Goal: Transaction & Acquisition: Purchase product/service

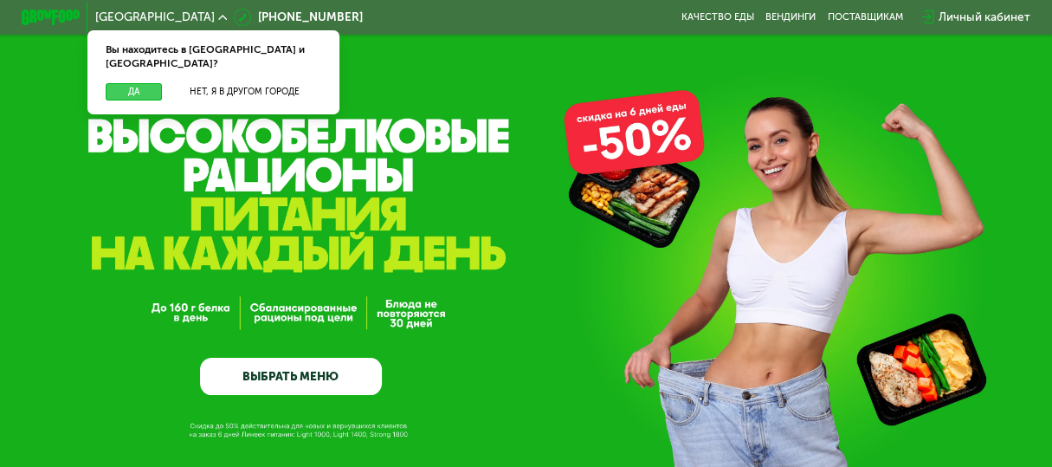
click at [140, 83] on button "Да" at bounding box center [134, 92] width 56 height 18
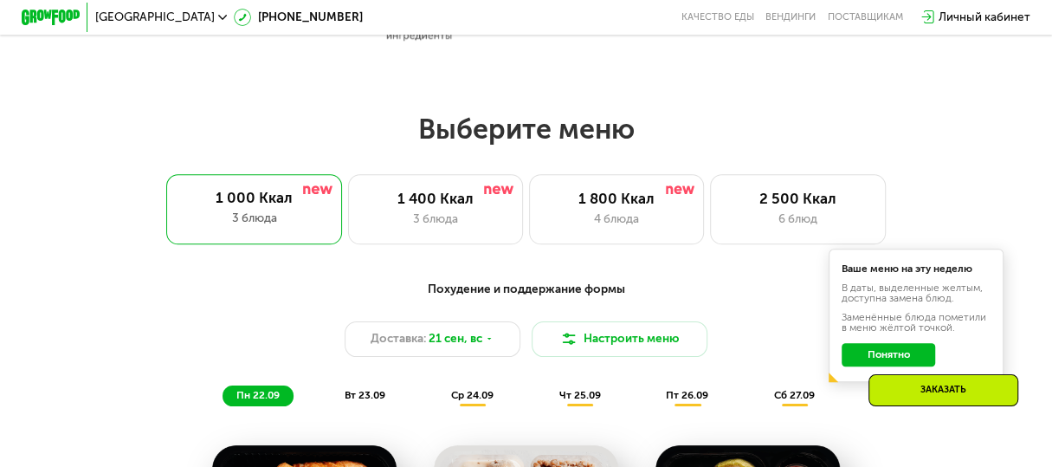
scroll to position [866, 0]
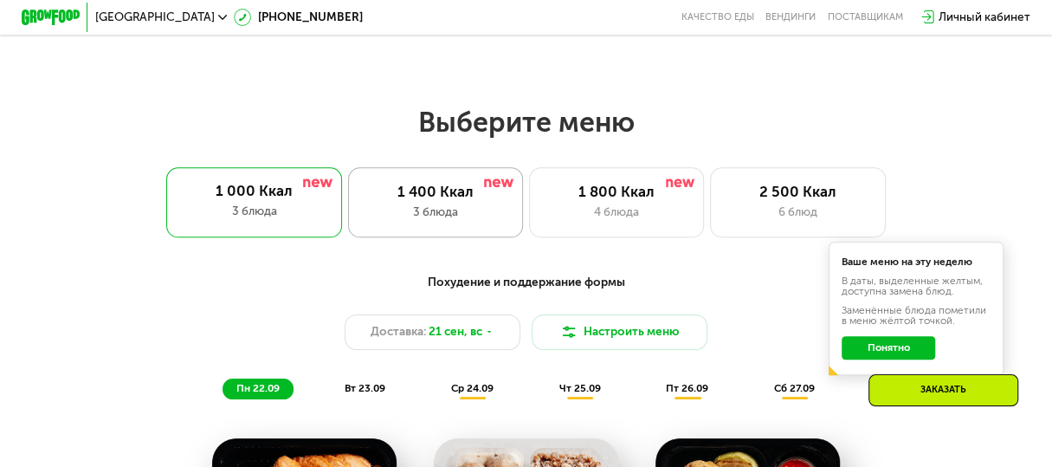
click at [497, 209] on div "1 400 Ккал 3 блюда" at bounding box center [436, 202] width 176 height 70
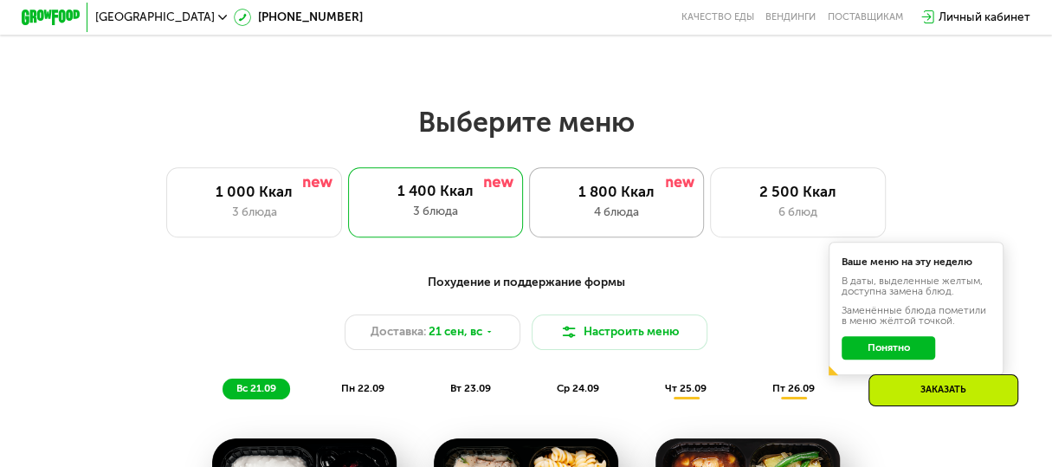
click at [630, 218] on div "4 блюда" at bounding box center [617, 211] width 145 height 17
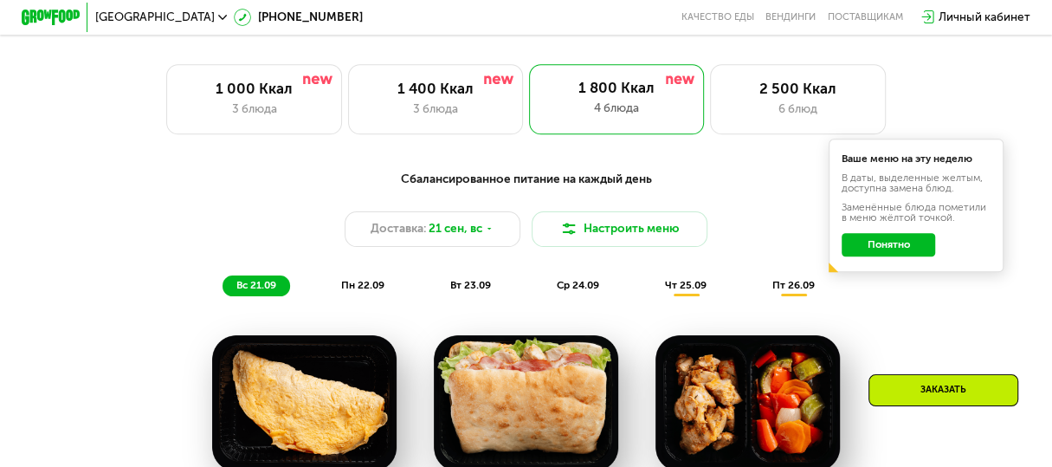
scroll to position [952, 0]
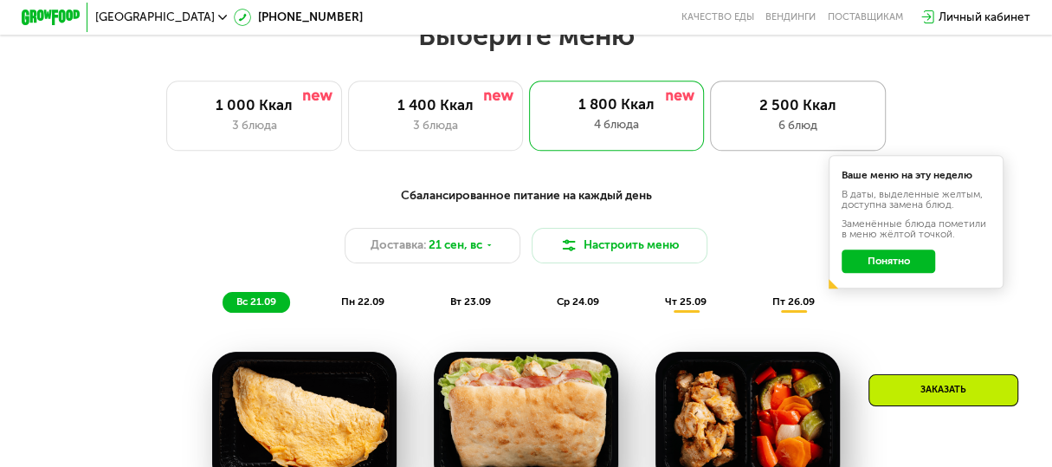
click at [743, 113] on div "2 500 Ккал" at bounding box center [798, 104] width 145 height 17
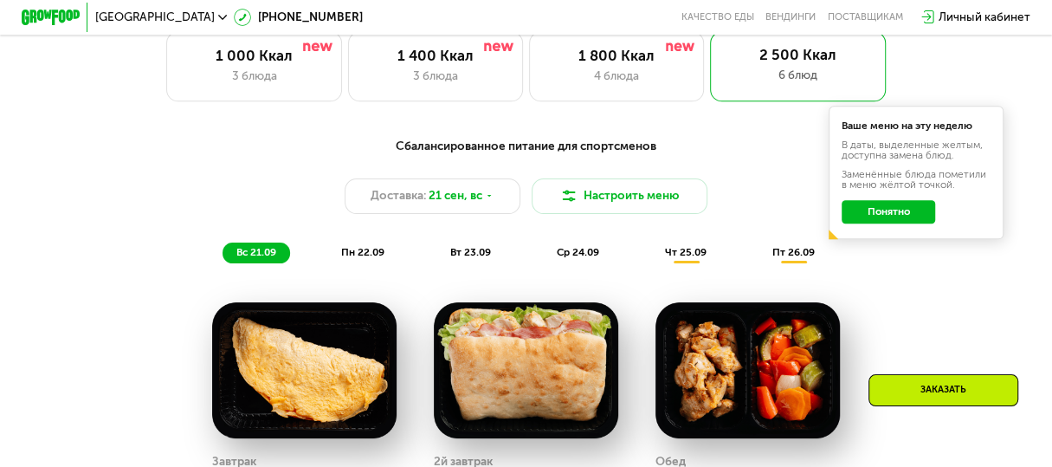
scroll to position [778, 0]
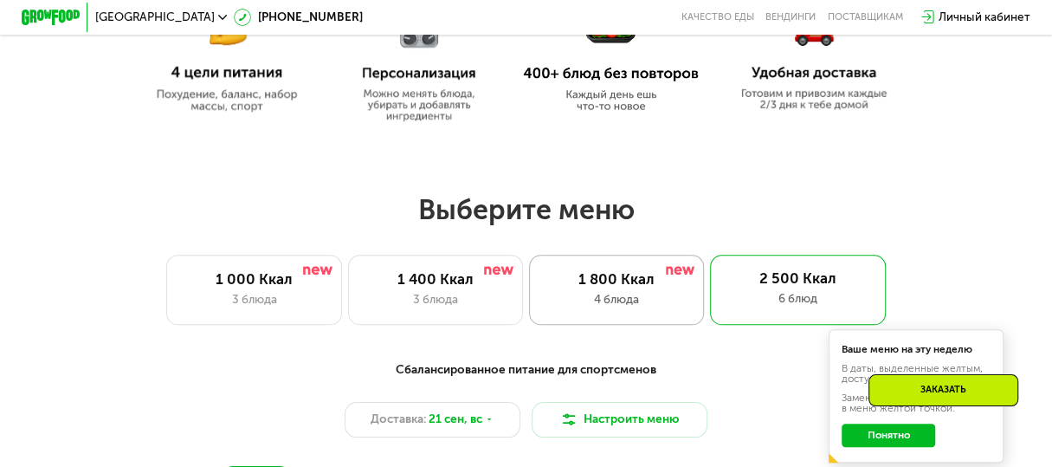
click at [623, 303] on div "4 блюда" at bounding box center [617, 299] width 145 height 17
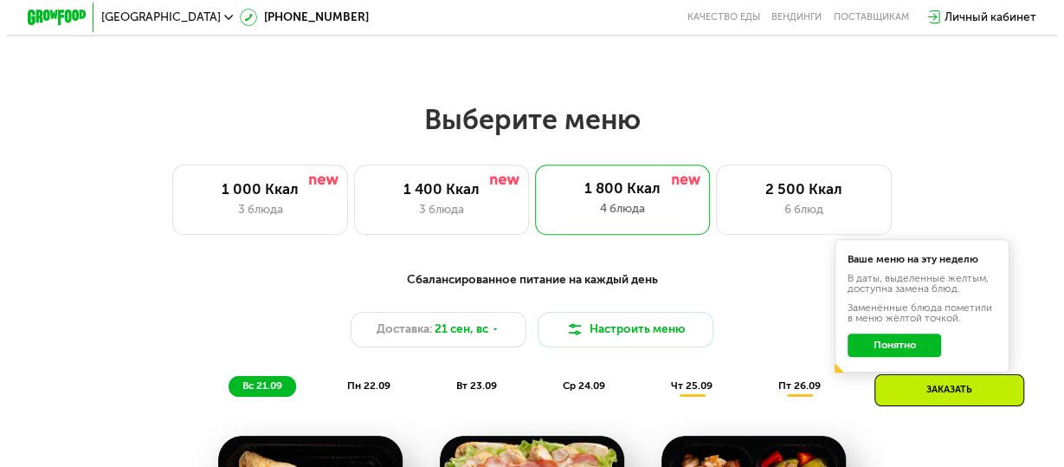
scroll to position [1039, 0]
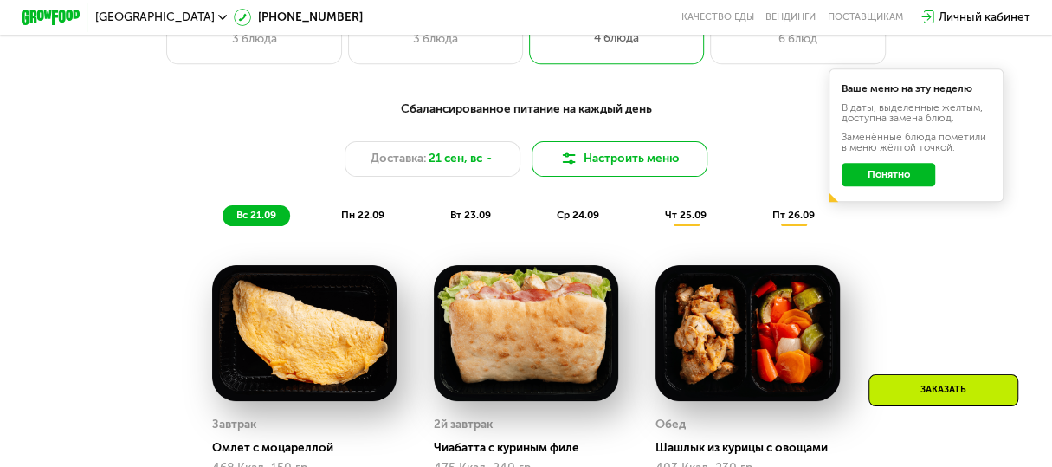
click at [624, 165] on button "Настроить меню" at bounding box center [620, 158] width 176 height 35
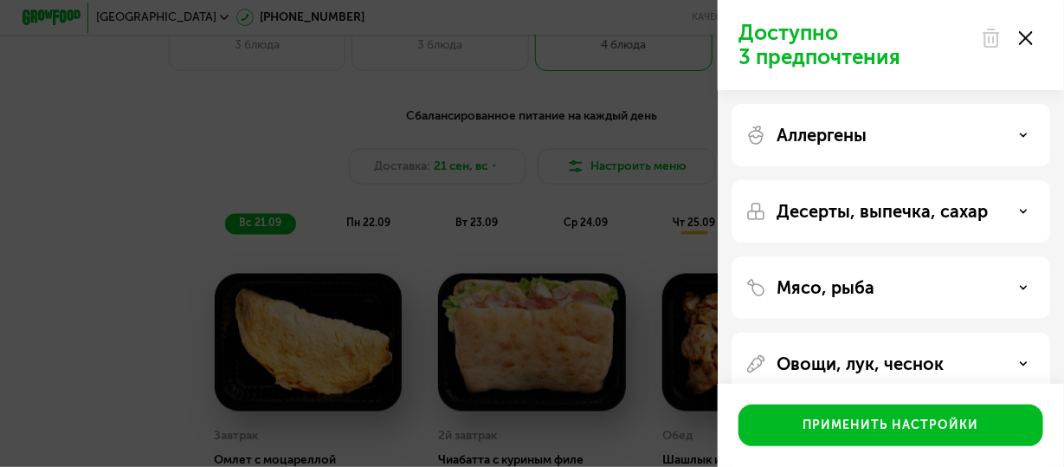
click at [942, 292] on div "Мясо, рыба" at bounding box center [890, 287] width 291 height 21
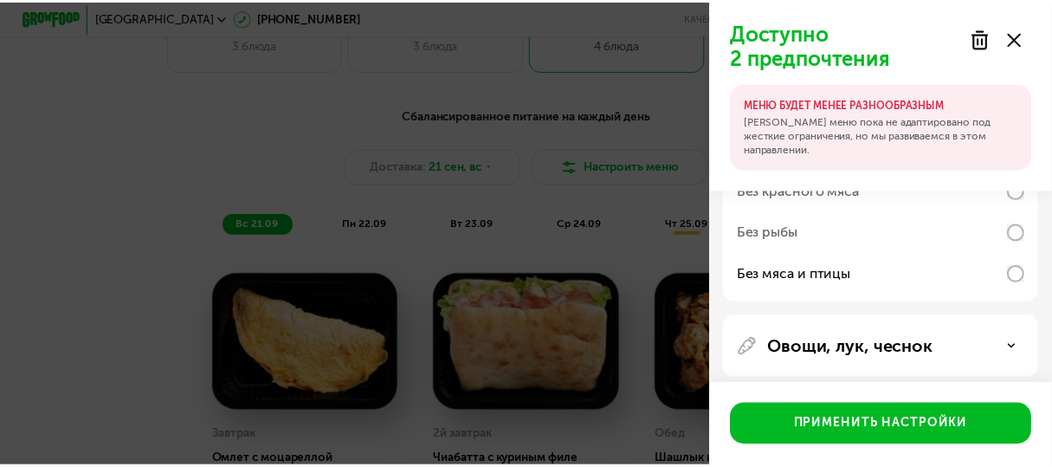
scroll to position [240, 0]
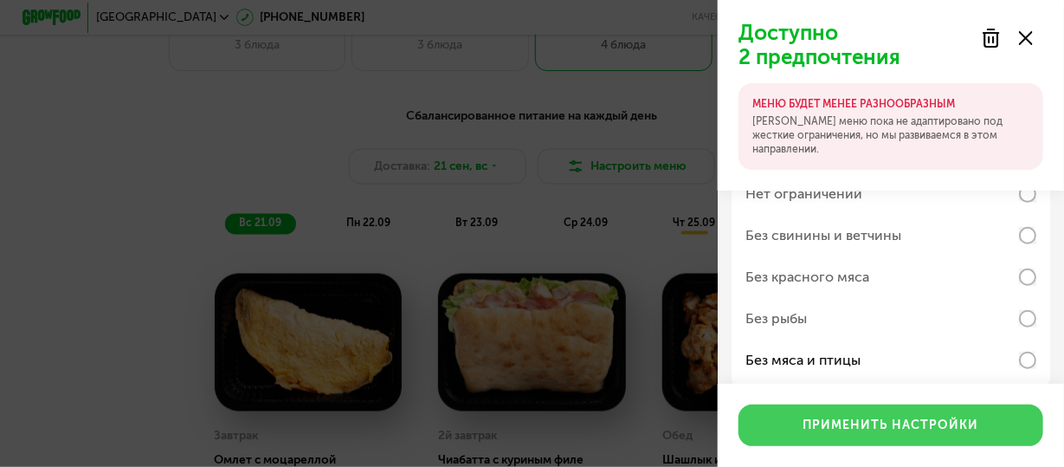
click at [868, 415] on button "Применить настройки" at bounding box center [891, 425] width 305 height 42
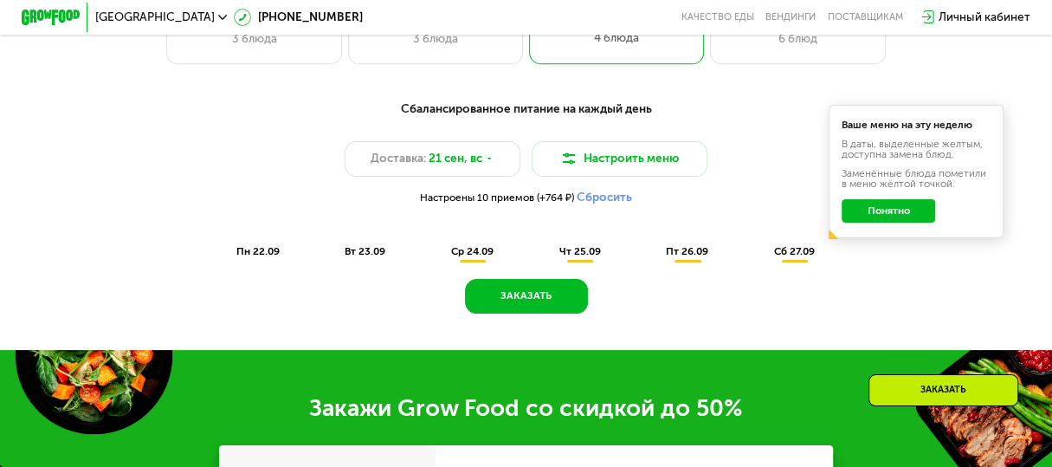
click at [921, 238] on div "Ваше меню на эту неделю В даты, выделенные желтым, доступна замена блюд. Заменё…" at bounding box center [917, 171] width 176 height 133
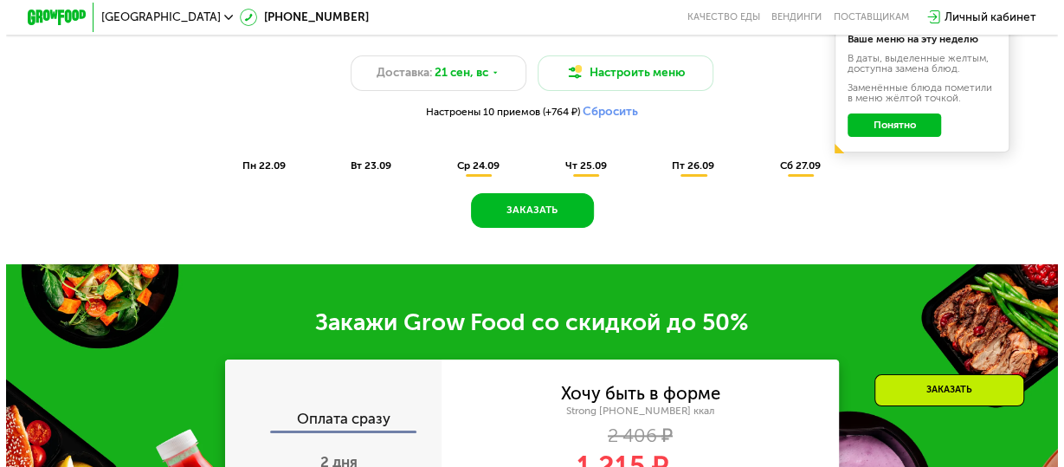
scroll to position [866, 0]
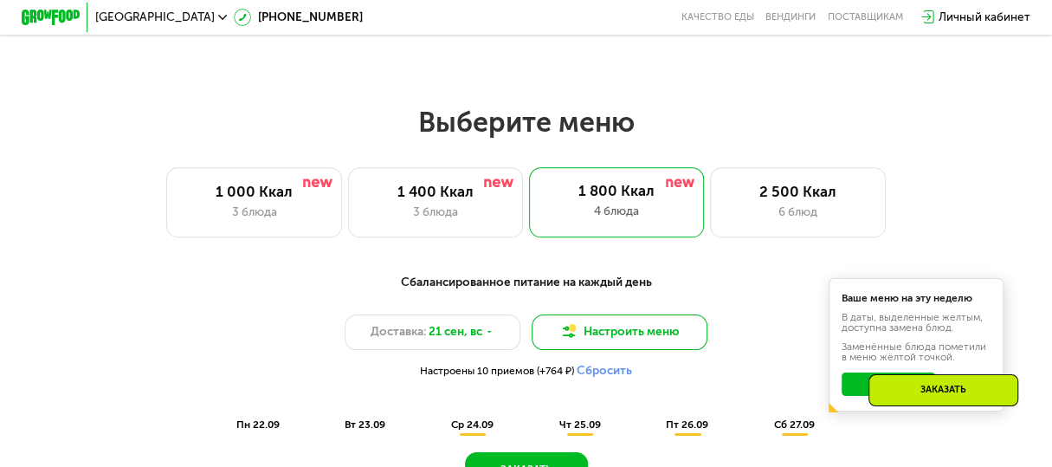
click at [621, 337] on button "Настроить меню" at bounding box center [620, 331] width 176 height 35
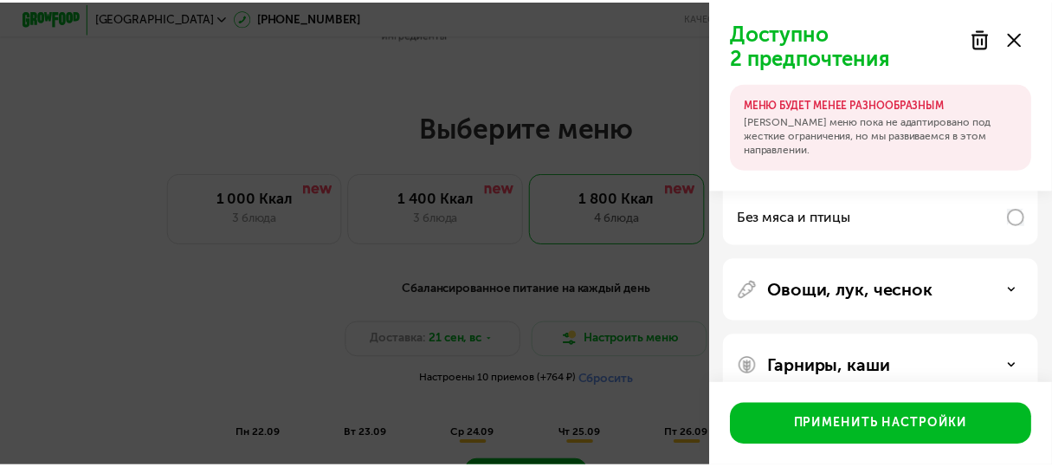
scroll to position [413, 0]
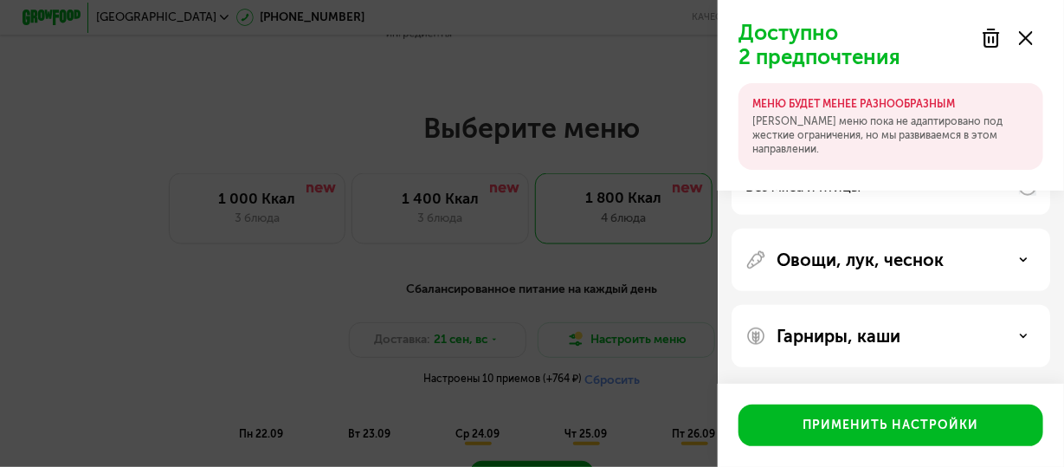
click at [1030, 36] on icon at bounding box center [1026, 38] width 14 height 14
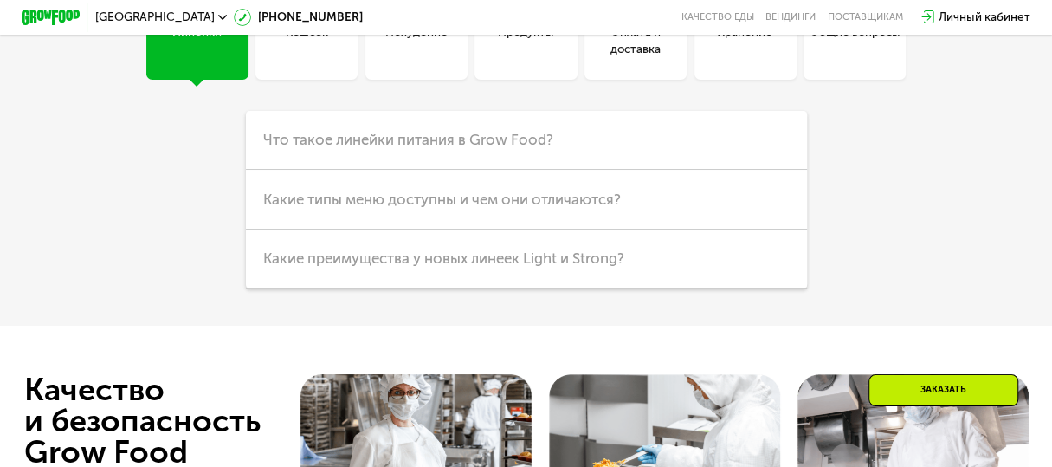
scroll to position [3636, 0]
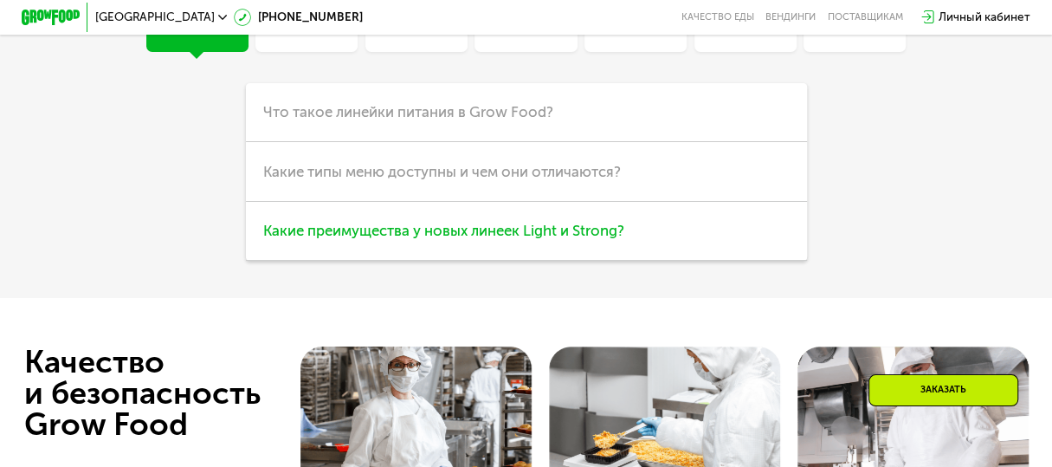
click at [577, 239] on span "Какие преимущества у новых линеек Light и Strong?" at bounding box center [443, 230] width 361 height 17
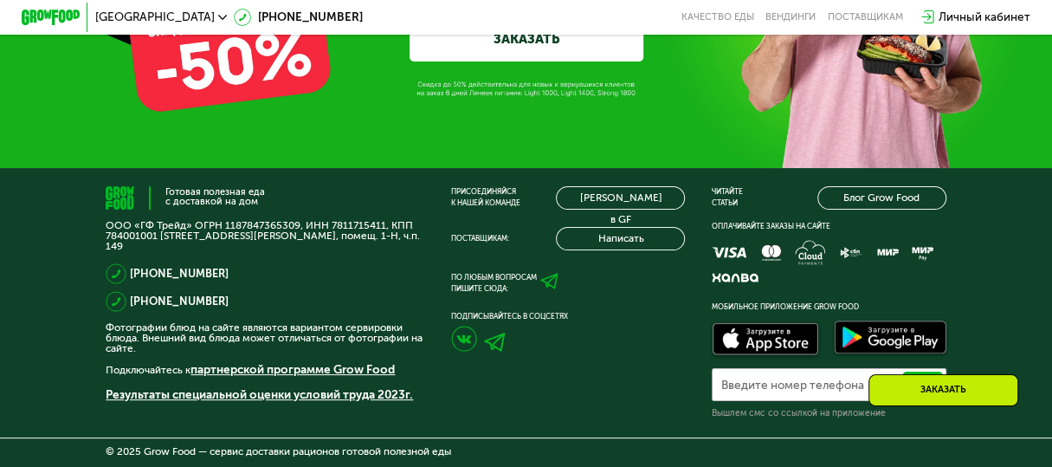
scroll to position [4329, 0]
